Goal: Navigation & Orientation: Find specific page/section

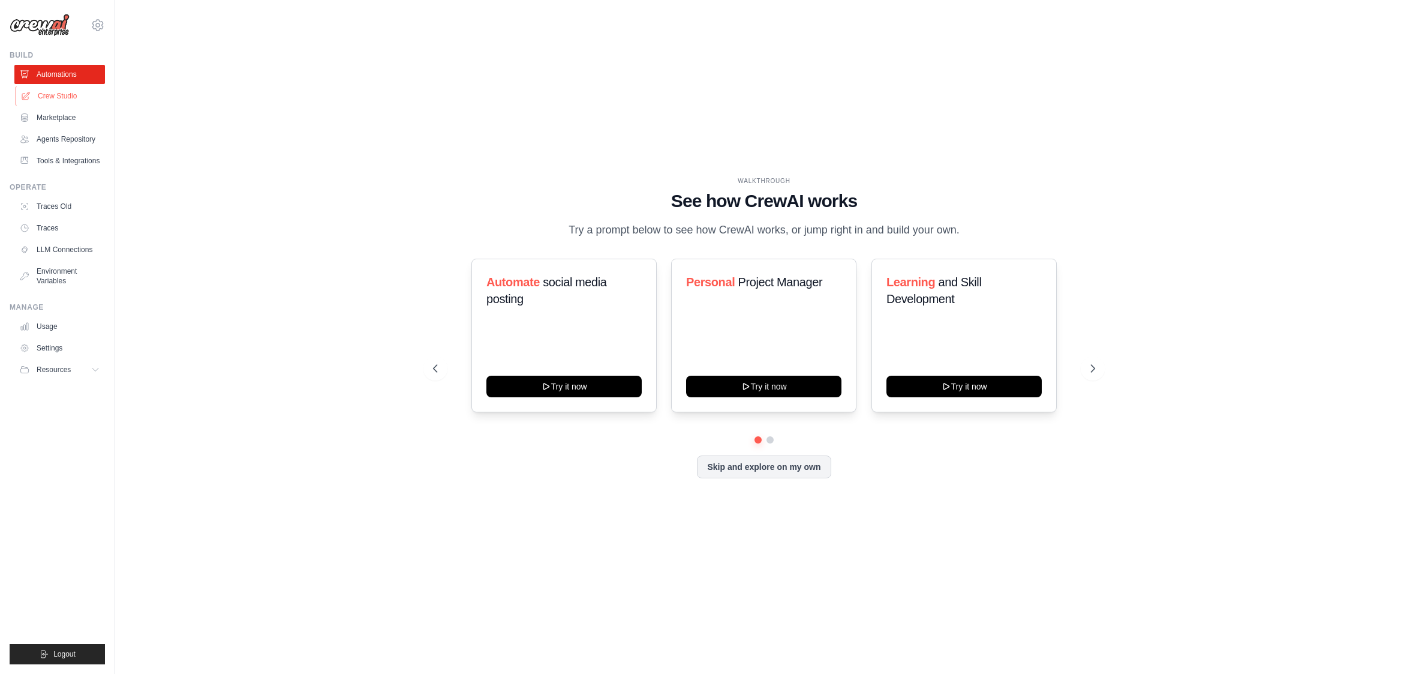
click at [53, 92] on link "Crew Studio" at bounding box center [61, 95] width 91 height 19
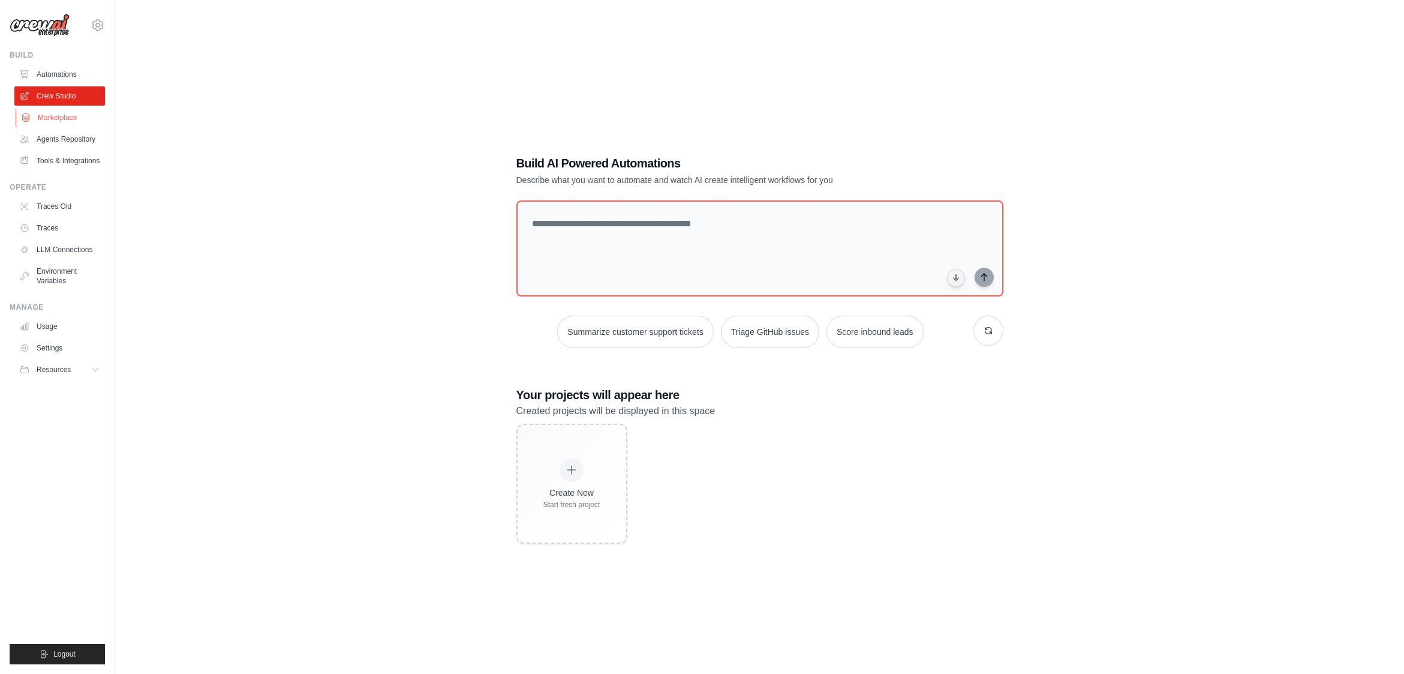
click at [55, 114] on link "Marketplace" at bounding box center [61, 117] width 91 height 19
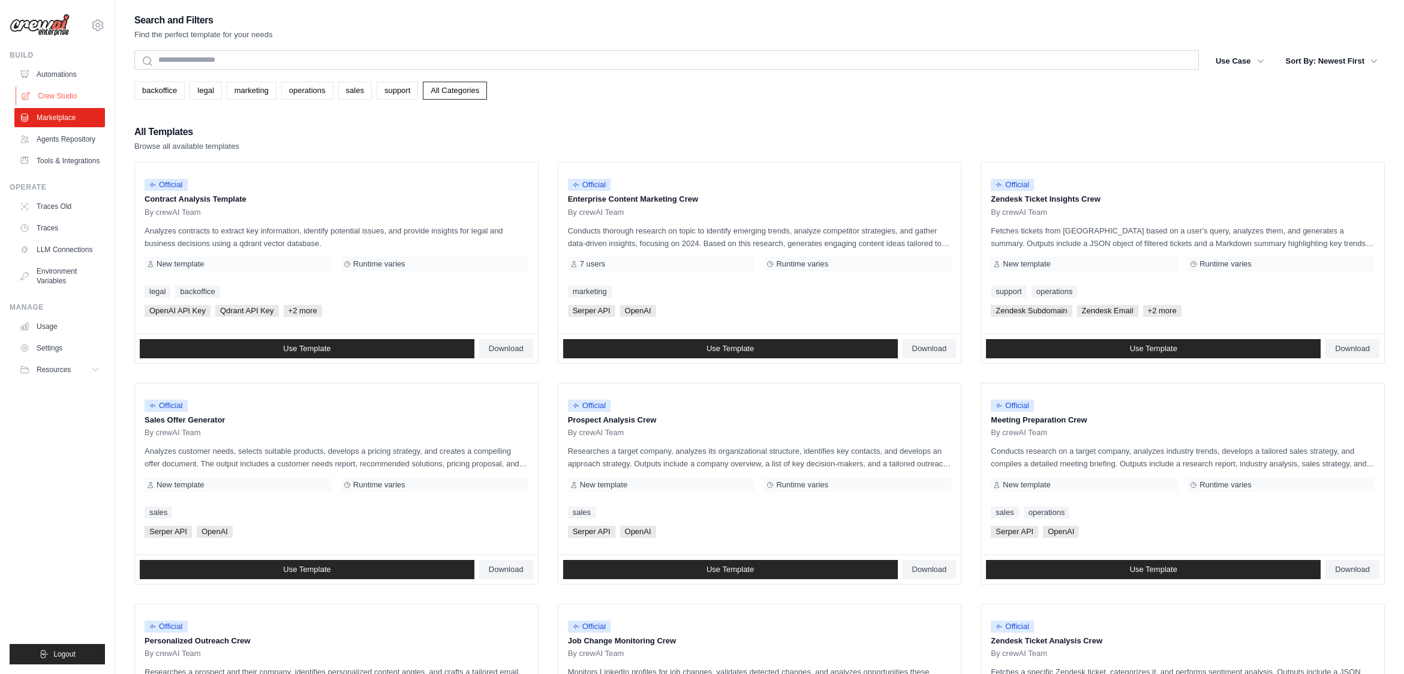
click at [60, 97] on link "Crew Studio" at bounding box center [61, 95] width 91 height 19
